Goal: Task Accomplishment & Management: Manage account settings

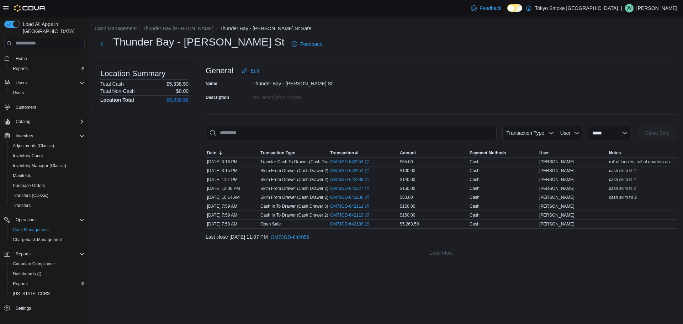
click at [652, 6] on p "Jynessia Vepsalainen" at bounding box center [657, 8] width 41 height 9
click at [632, 67] on span "Sign Out" at bounding box center [631, 69] width 19 height 7
